Goal: Transaction & Acquisition: Purchase product/service

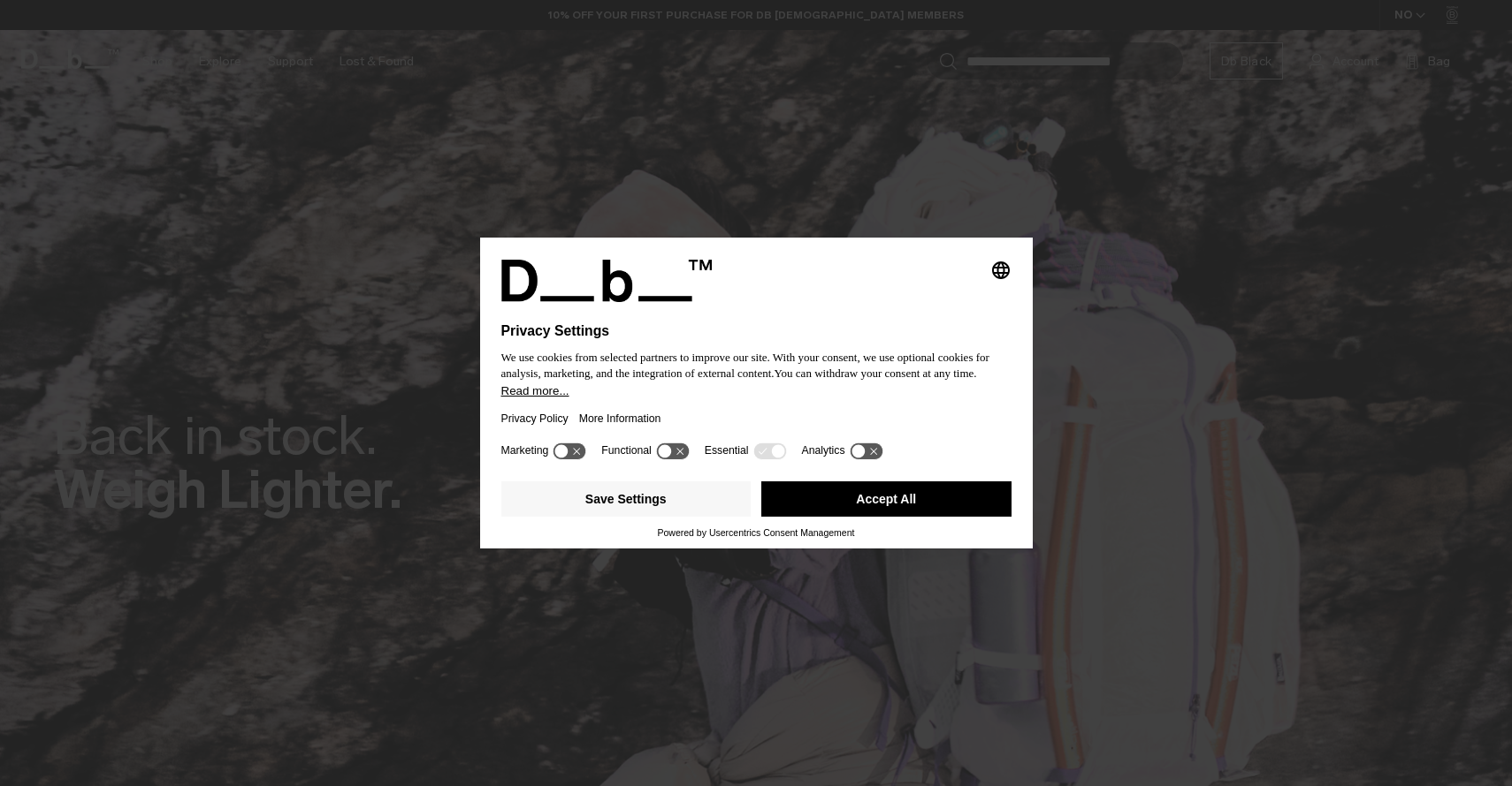
click at [833, 508] on button "Accept All" at bounding box center [886, 499] width 250 height 36
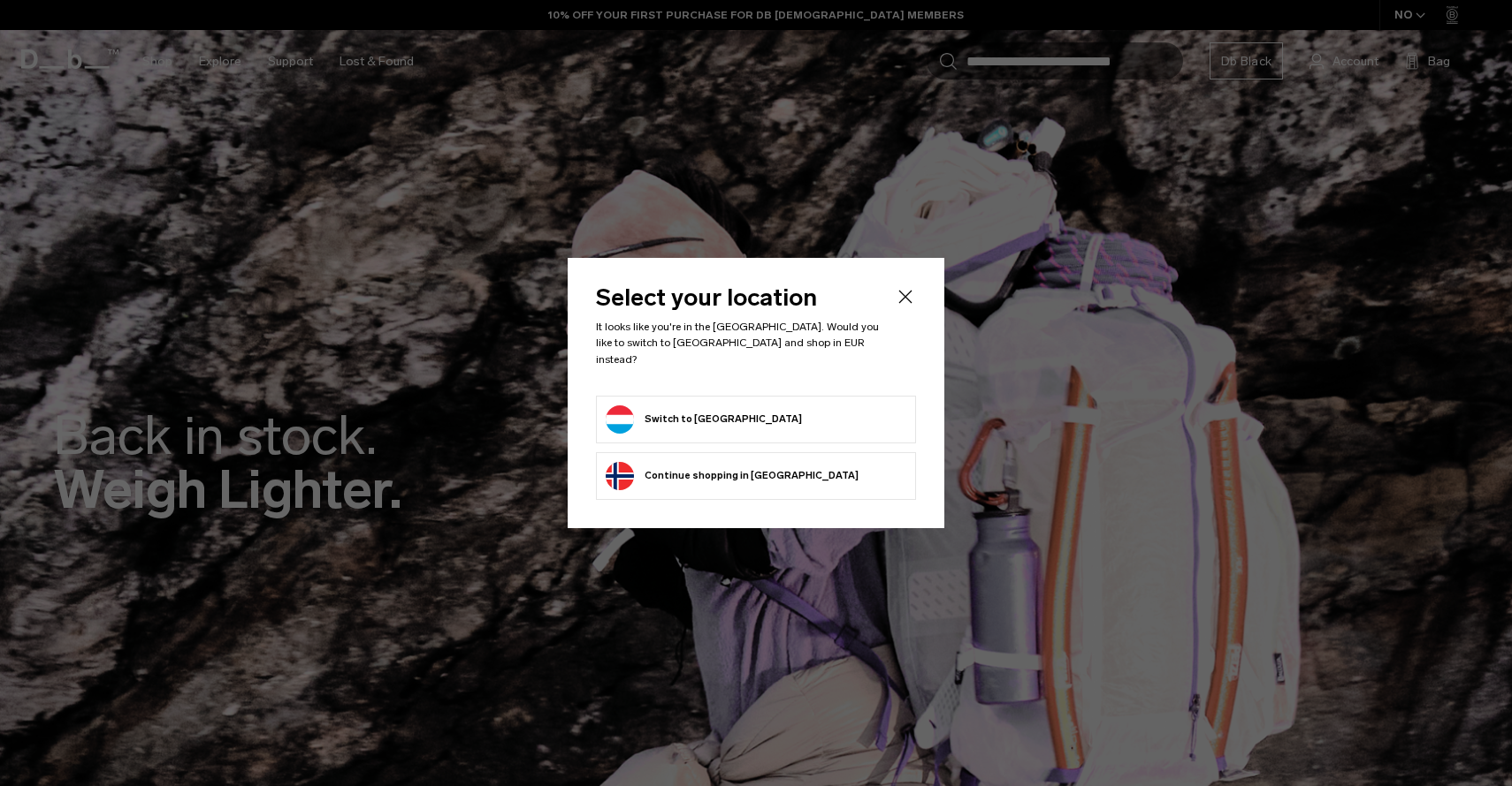
click at [722, 412] on button "Switch to [GEOGRAPHIC_DATA]" at bounding box center [703, 420] width 196 height 28
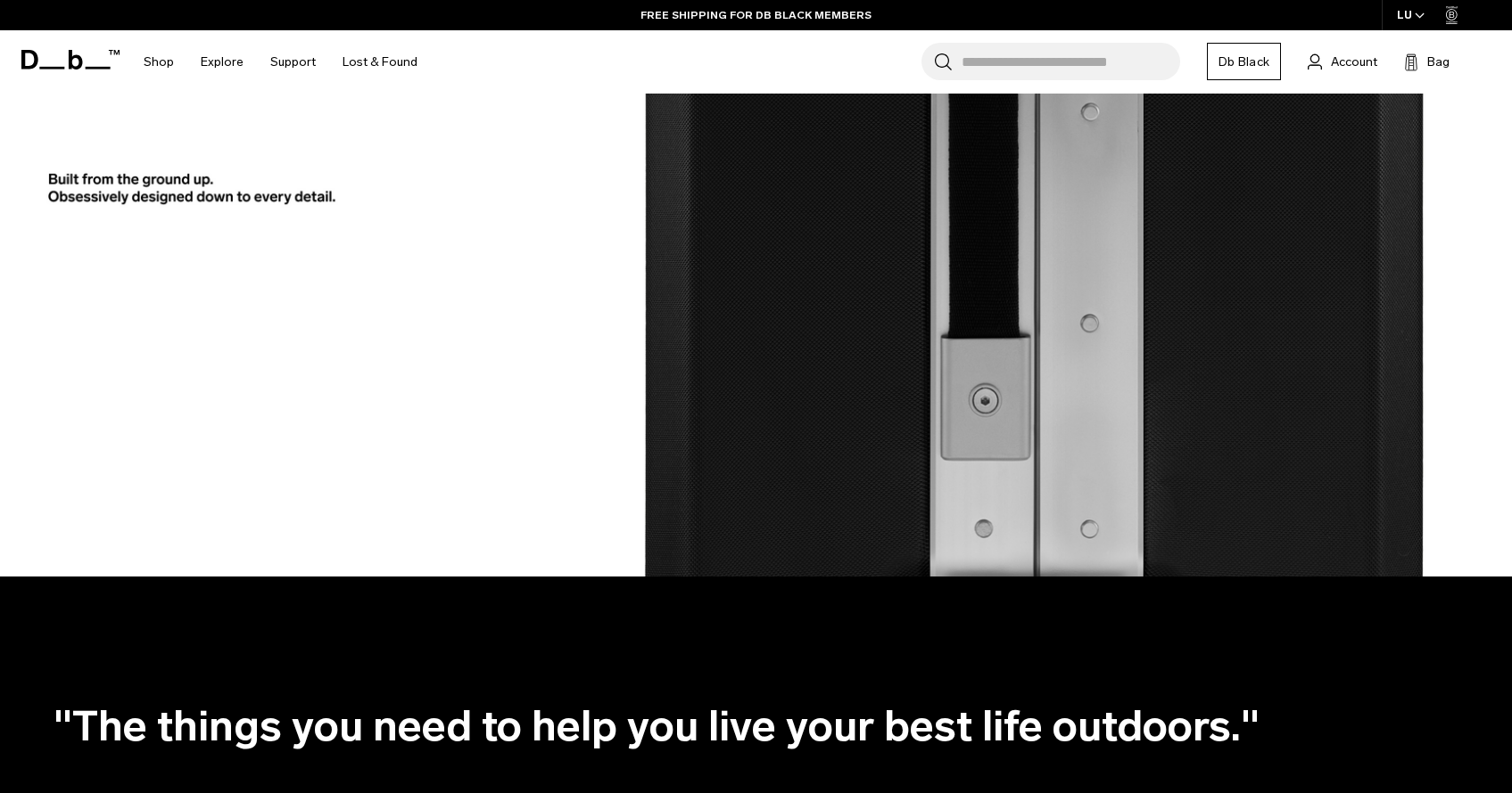
scroll to position [3705, 0]
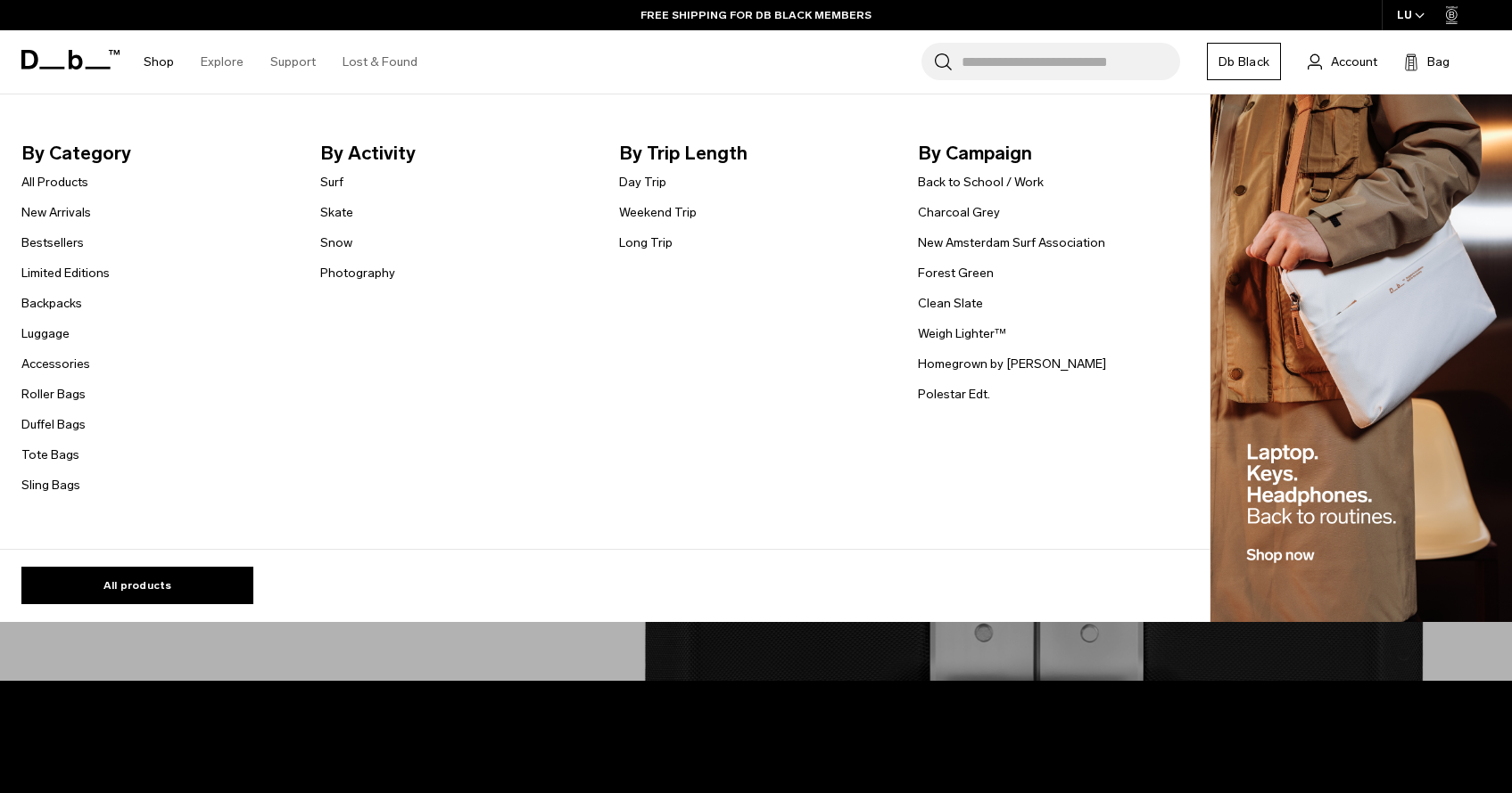
click at [166, 62] on link "Shop" at bounding box center [159, 61] width 30 height 63
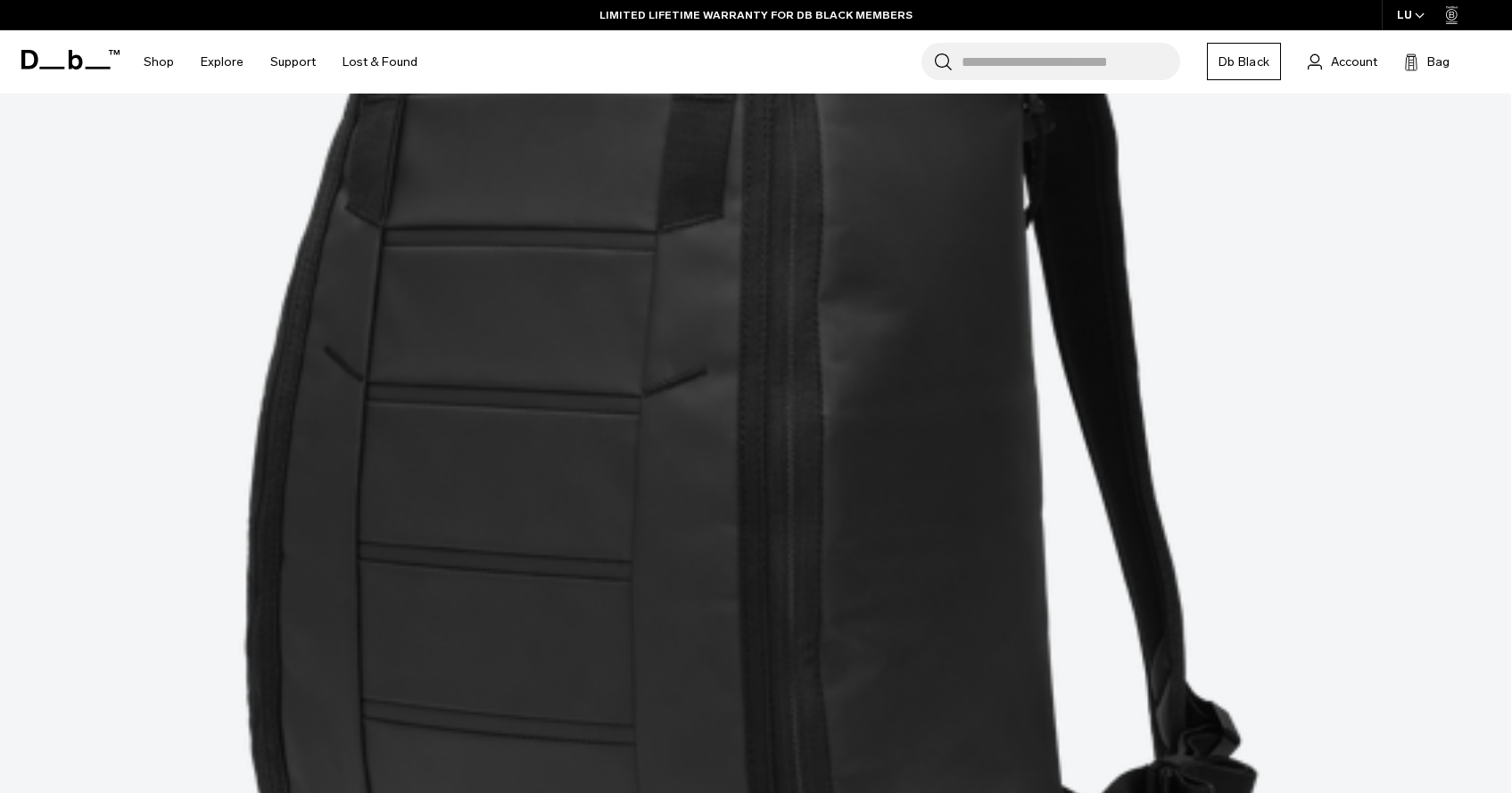
scroll to position [905, 0]
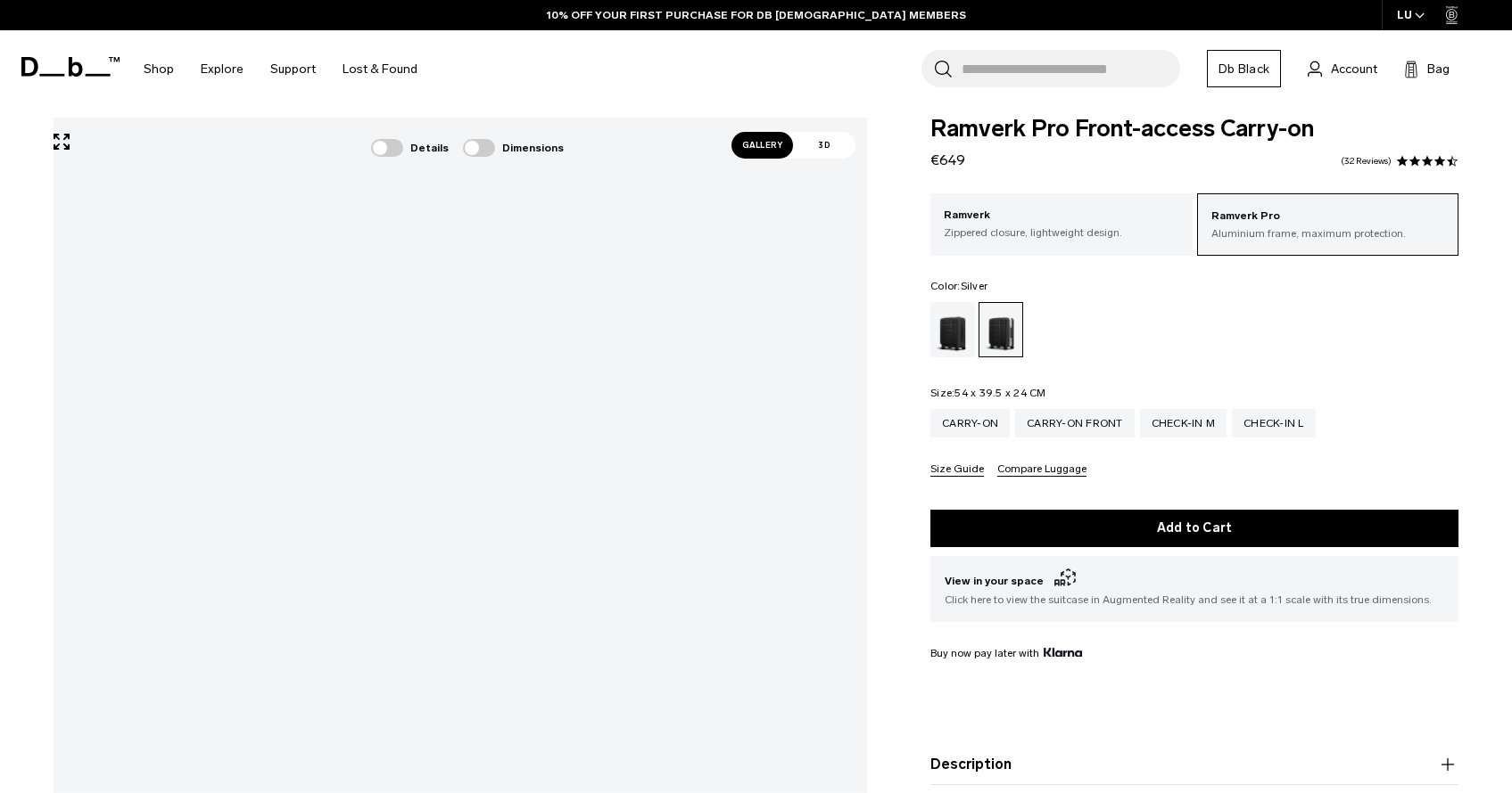
scroll to position [1, 0]
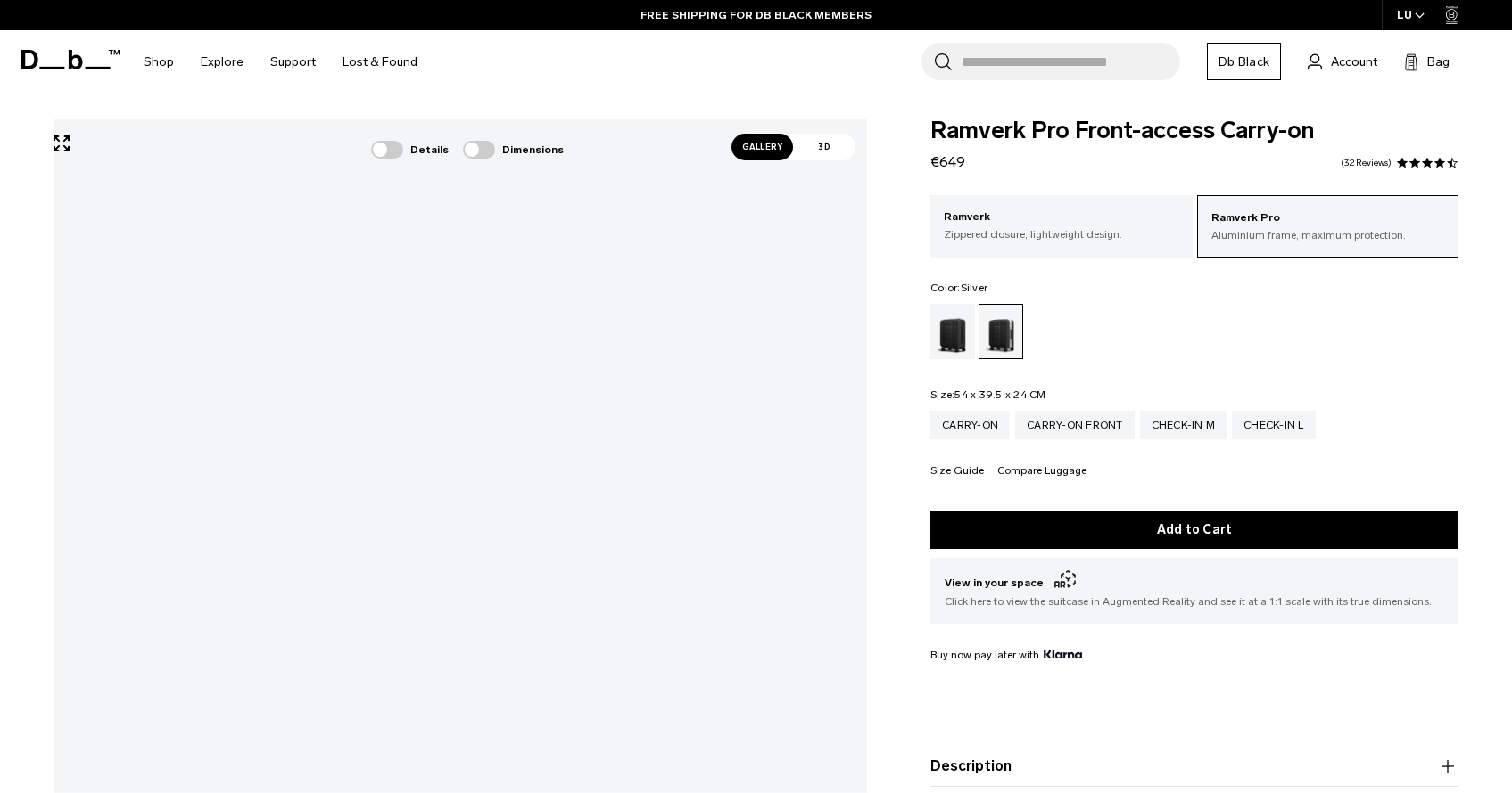
click at [400, 152] on span at bounding box center [387, 149] width 32 height 18
click at [478, 644] on div at bounding box center [480, 634] width 22 height 22
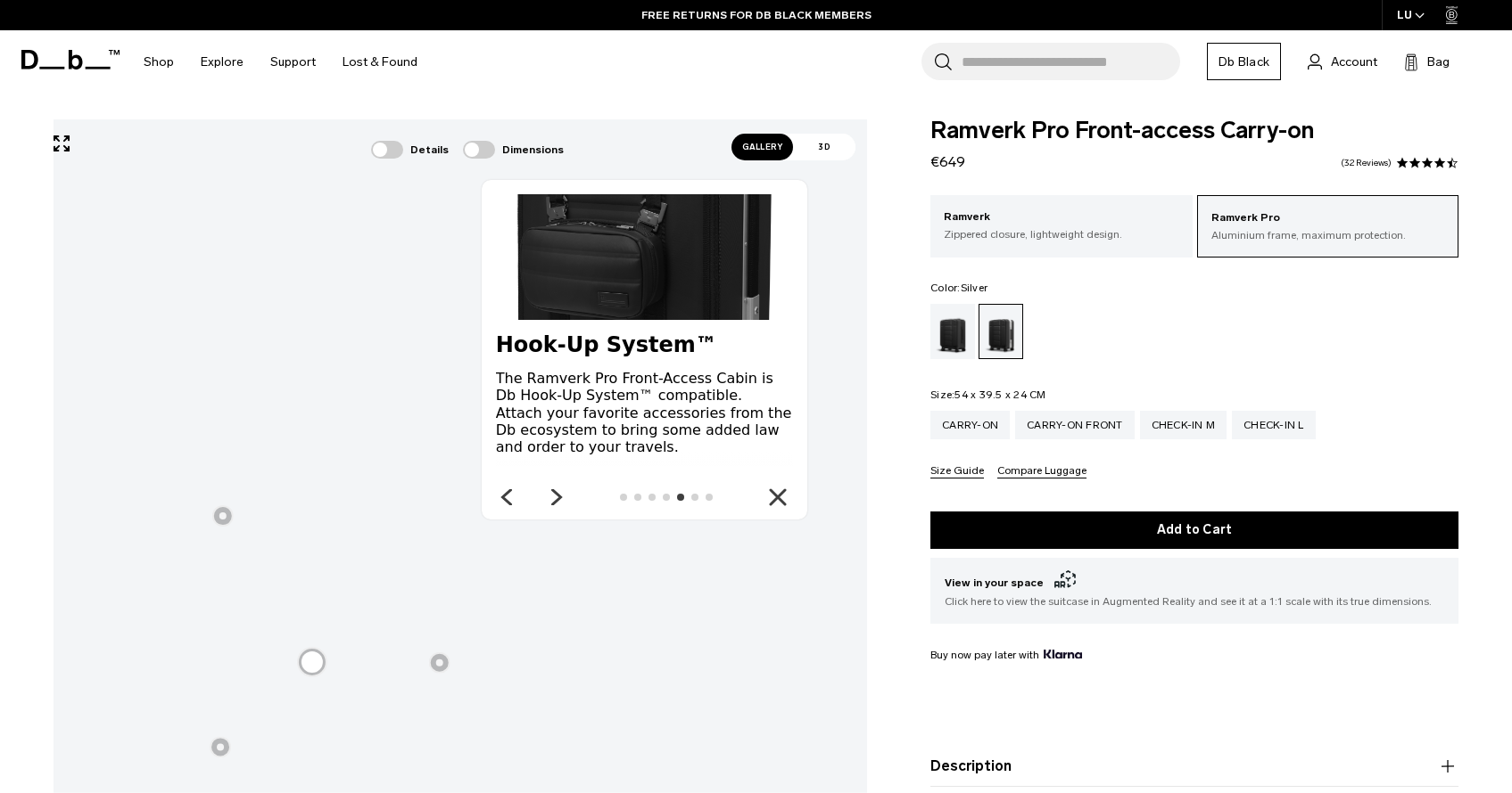
click at [221, 758] on div at bounding box center [220, 747] width 22 height 22
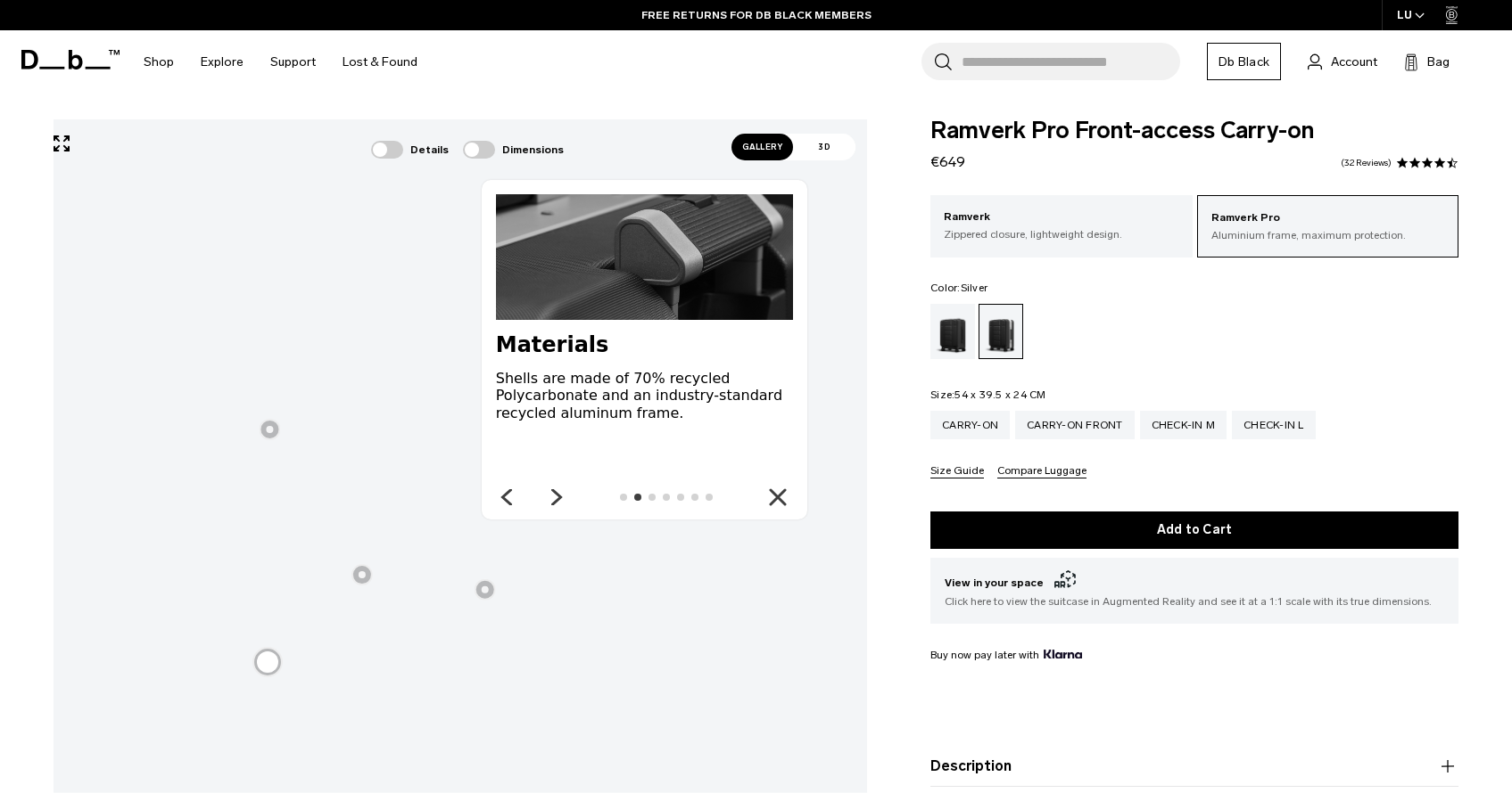
click at [268, 433] on div at bounding box center [269, 429] width 22 height 22
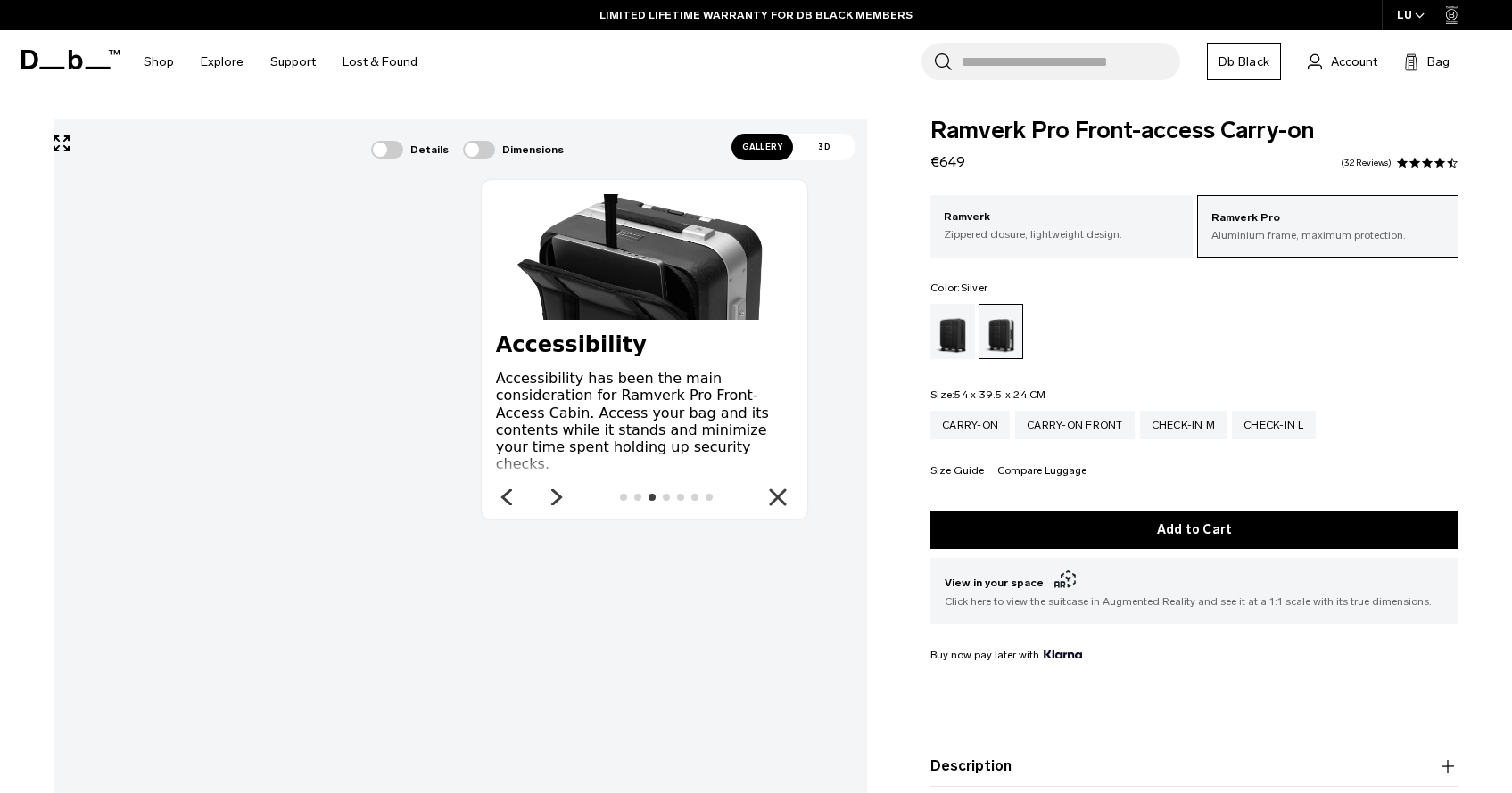
click at [511, 481] on div at bounding box center [461, 662] width 813 height 1086
click at [516, 346] on div at bounding box center [461, 662] width 813 height 1086
click at [778, 500] on icon "Close" at bounding box center [777, 497] width 14 height 14
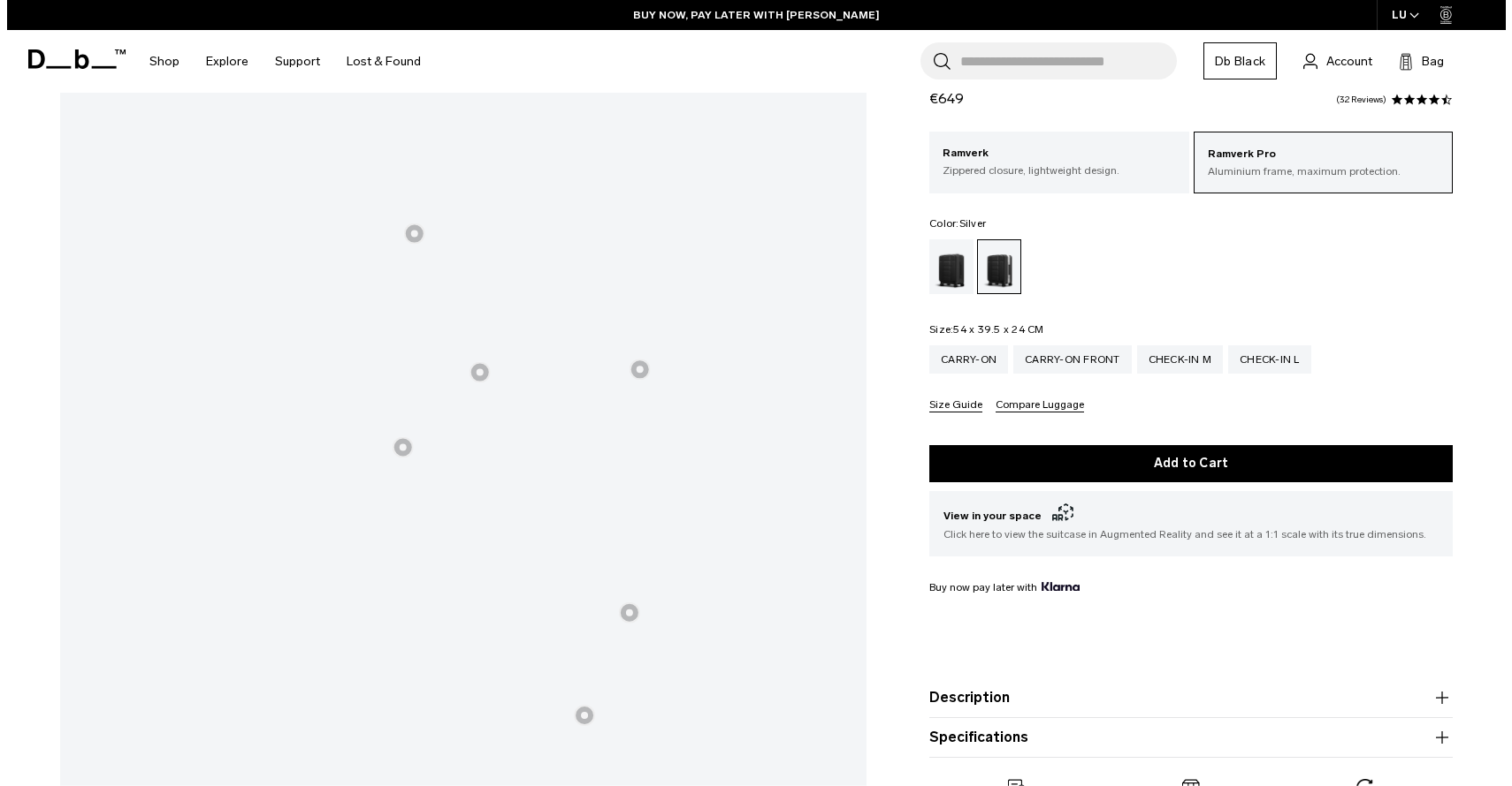
scroll to position [0, 0]
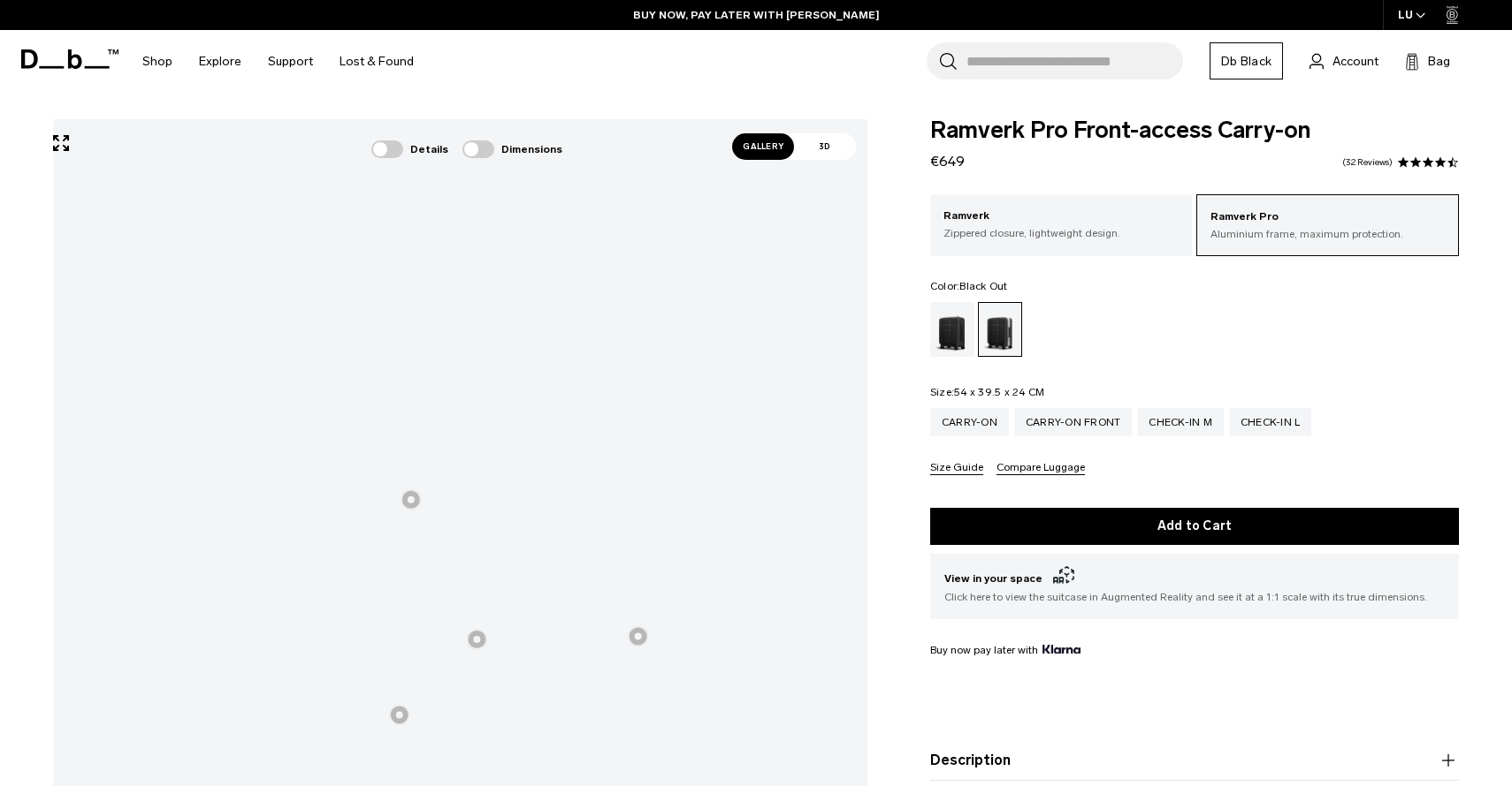
click at [948, 345] on div "Black Out" at bounding box center [952, 330] width 45 height 54
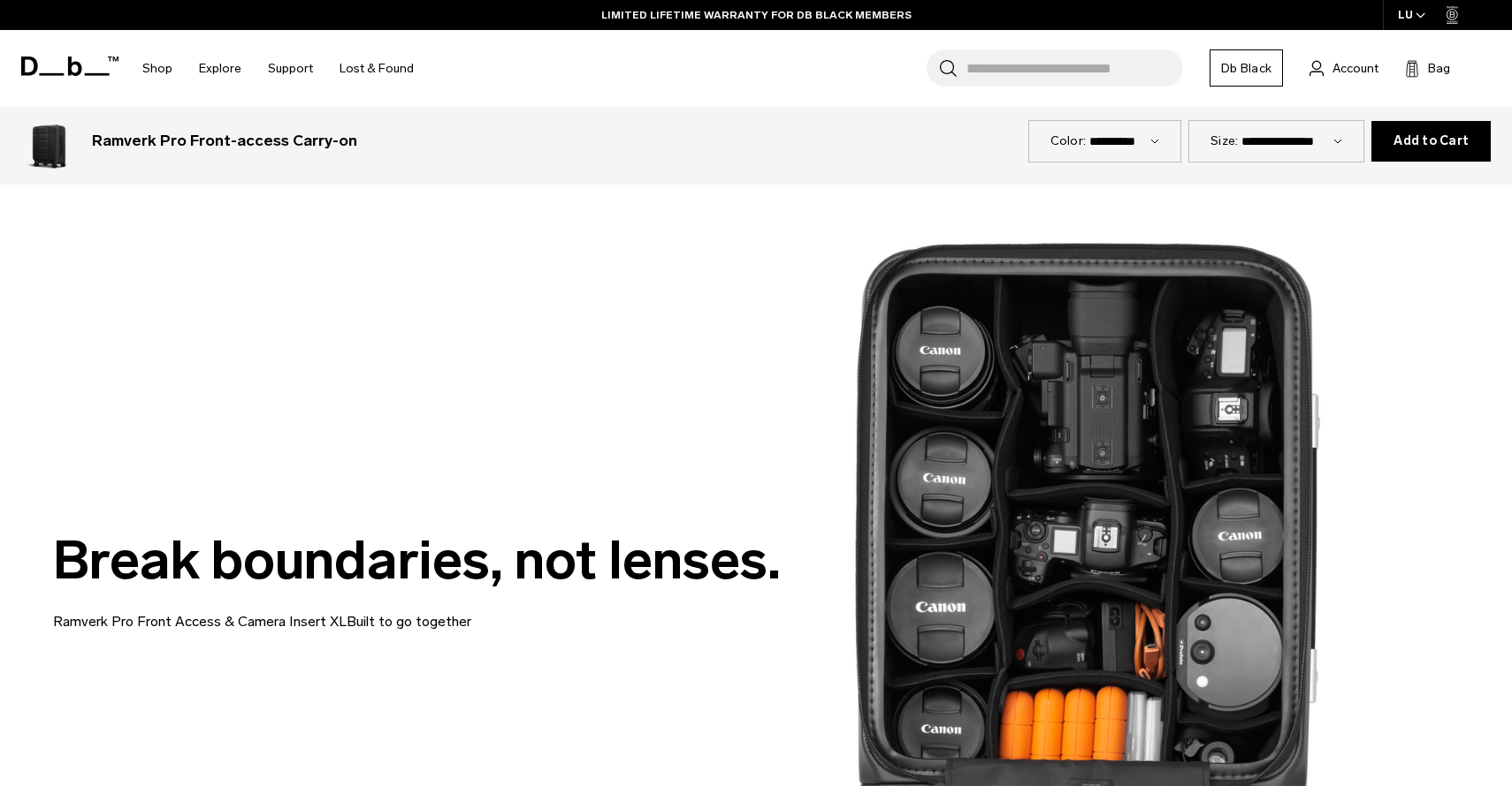
scroll to position [3224, 0]
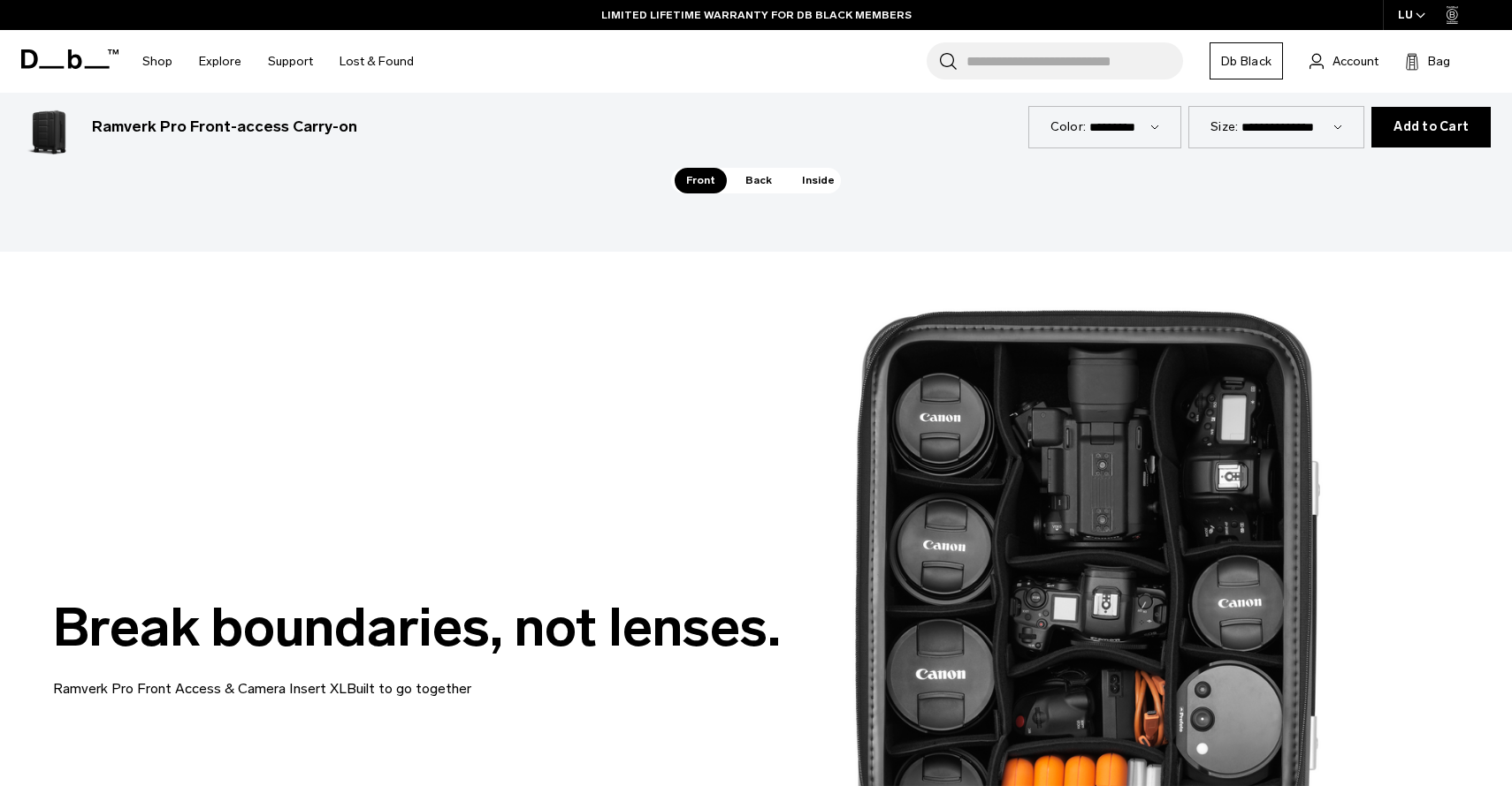
click at [928, 160] on form "**********" at bounding box center [756, 126] width 1512 height 70
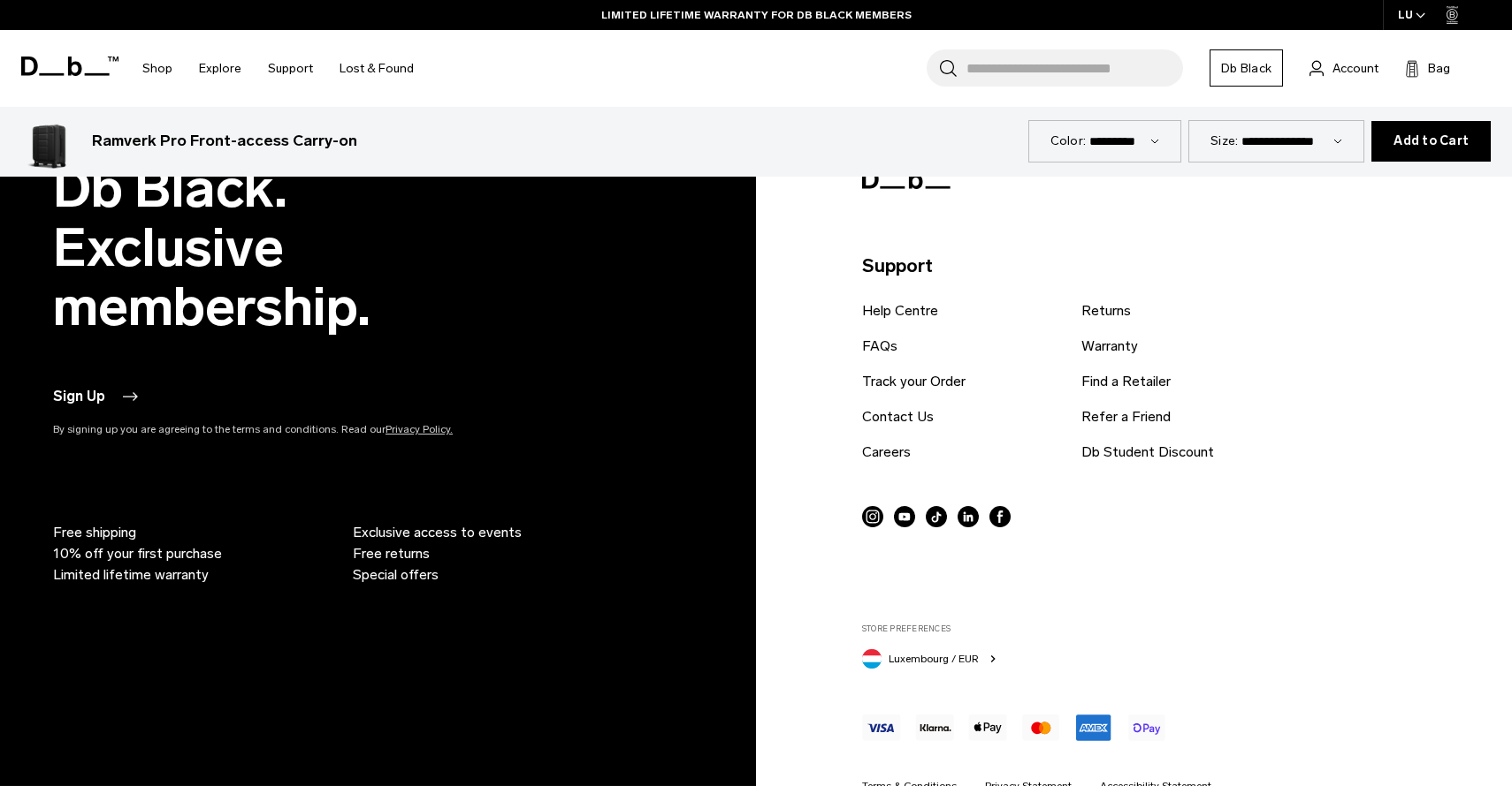
scroll to position [8415, 0]
